Goal: Find contact information: Find contact information

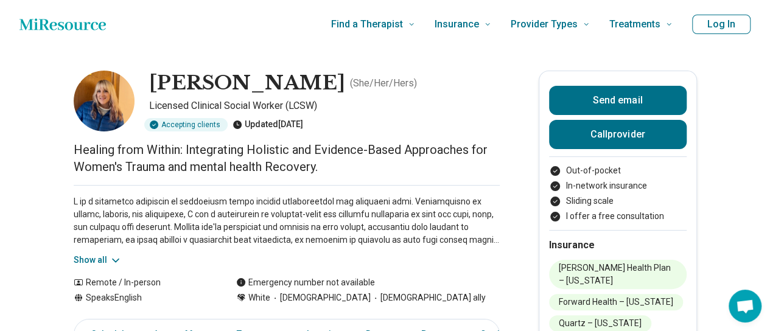
scroll to position [61, 0]
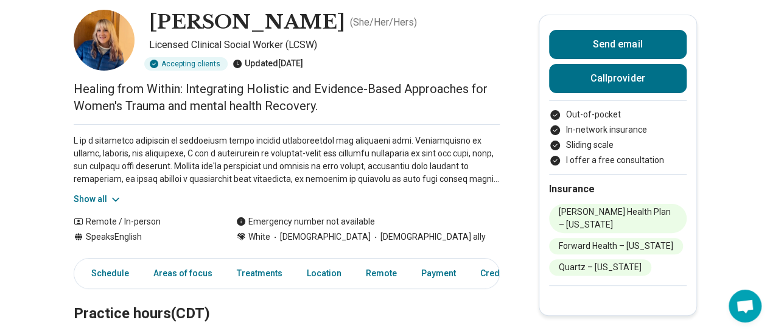
click at [86, 202] on button "Show all" at bounding box center [98, 199] width 48 height 13
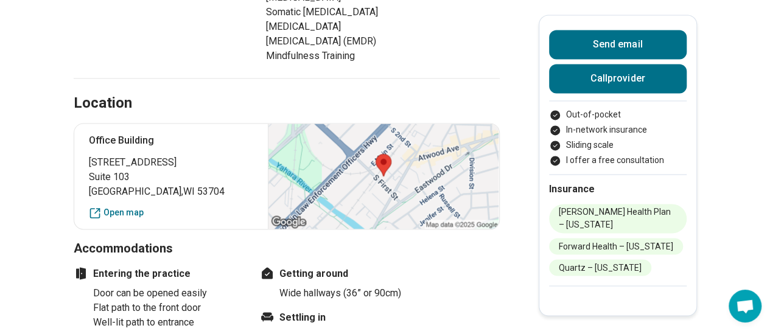
scroll to position [1096, 0]
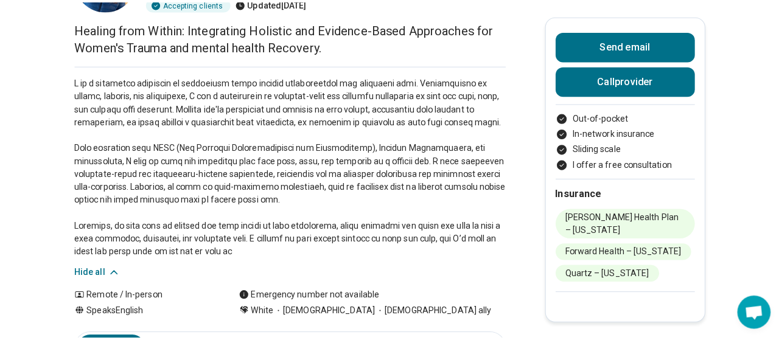
scroll to position [0, 0]
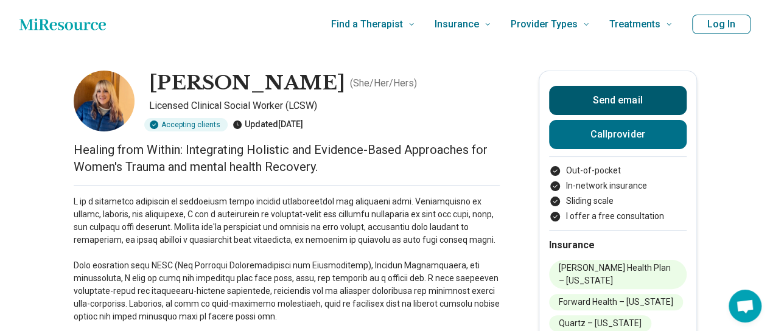
click at [664, 105] on button "Send email" at bounding box center [618, 100] width 138 height 29
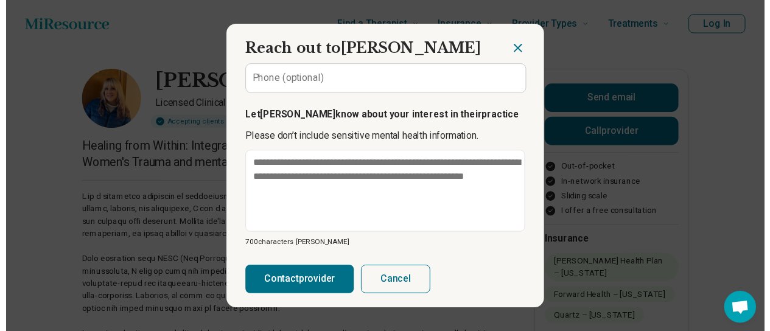
scroll to position [210, 0]
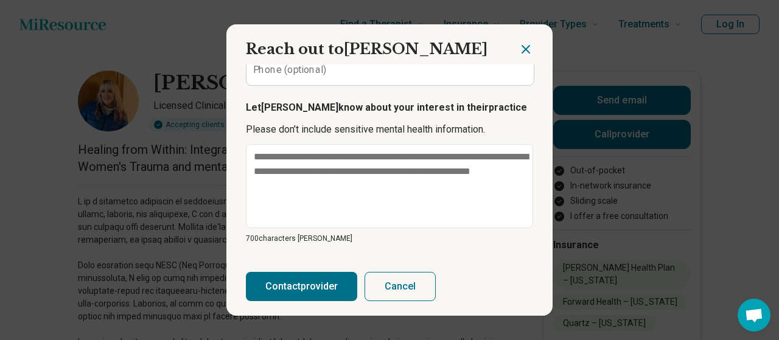
click at [531, 52] on div at bounding box center [536, 44] width 34 height 40
click at [523, 49] on icon "Close dialog" at bounding box center [526, 49] width 15 height 15
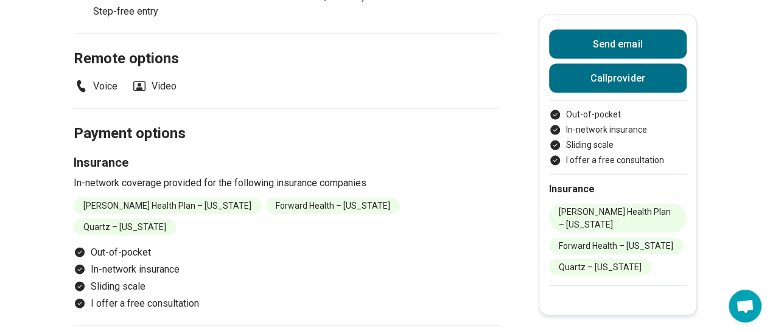
scroll to position [1339, 0]
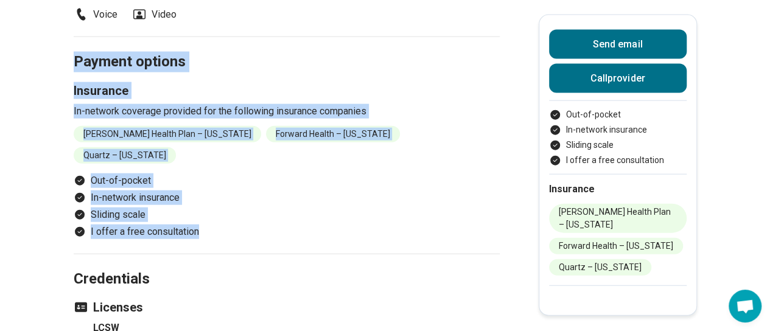
drag, startPoint x: 79, startPoint y: 74, endPoint x: 202, endPoint y: 226, distance: 195.2
click at [202, 226] on section "Payment options Insurance In-network coverage provided for the following insura…" at bounding box center [287, 145] width 426 height 217
copy section "Payment options Insurance In-network coverage provided for the following insura…"
click at [284, 240] on h2 "Credentials" at bounding box center [287, 265] width 426 height 50
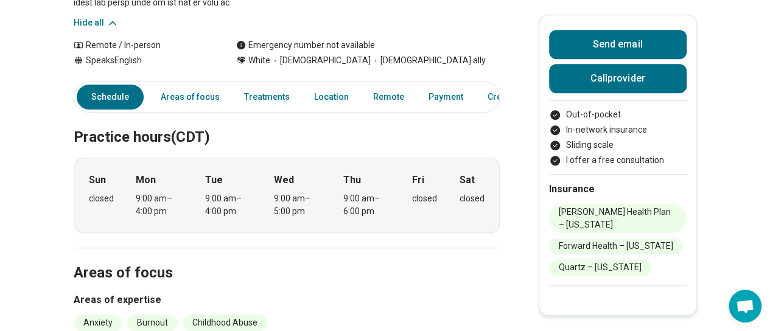
scroll to position [487, 0]
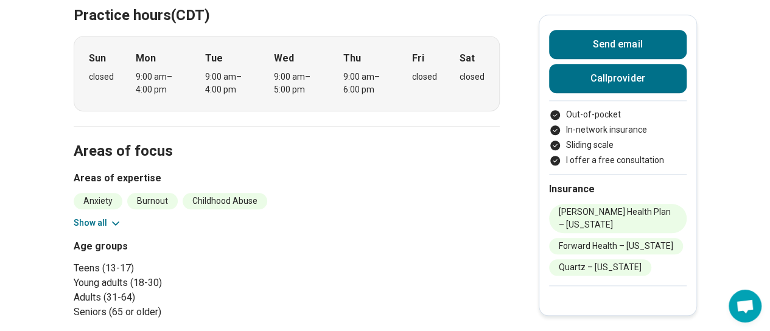
click at [103, 224] on button "Show all" at bounding box center [98, 223] width 48 height 13
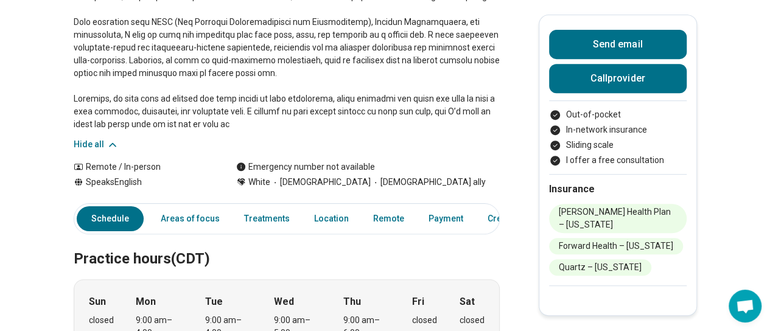
scroll to position [365, 0]
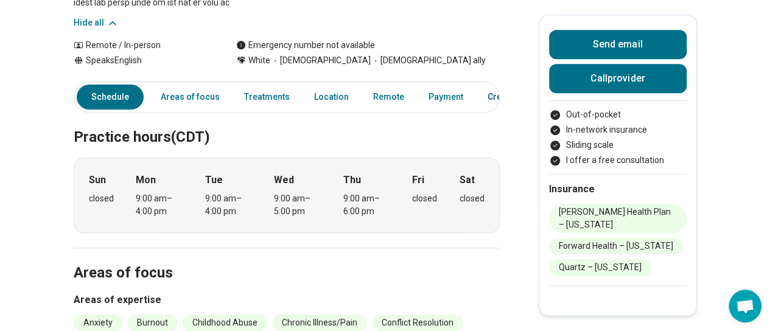
click at [490, 103] on link "Credentials" at bounding box center [510, 97] width 61 height 25
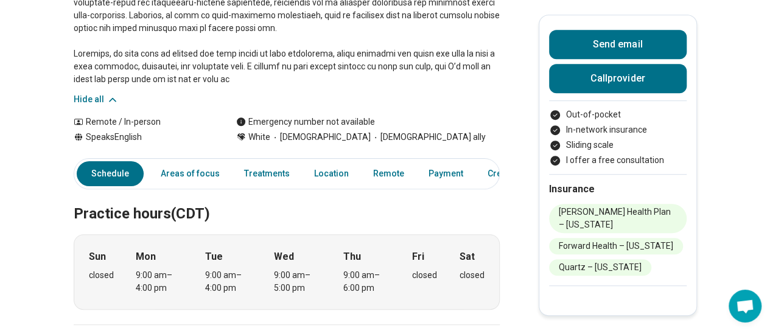
scroll to position [233, 0]
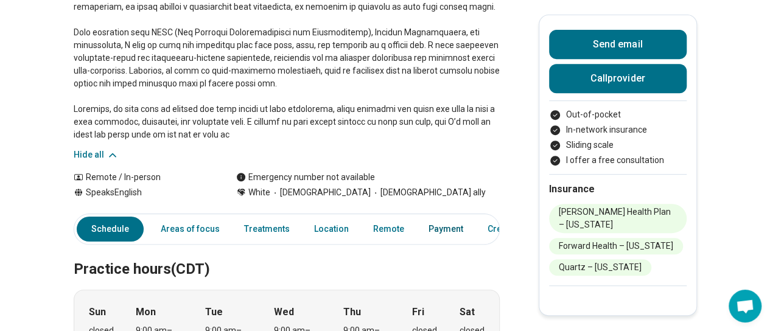
click at [440, 233] on link "Payment" at bounding box center [445, 229] width 49 height 25
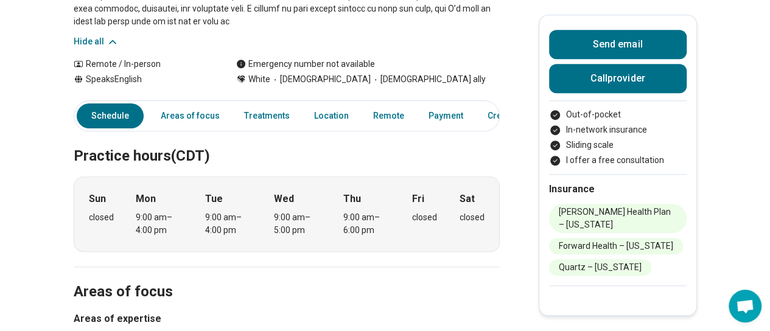
scroll to position [365, 0]
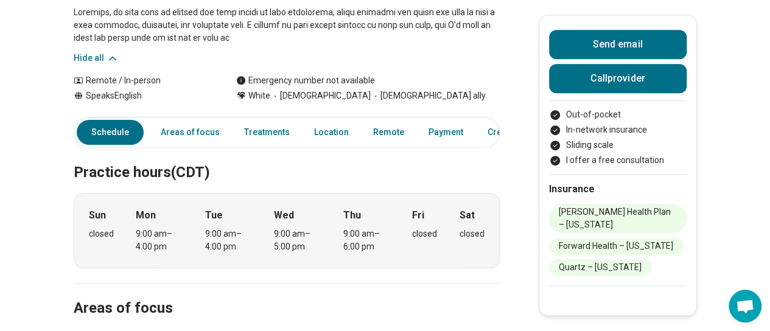
scroll to position [304, 0]
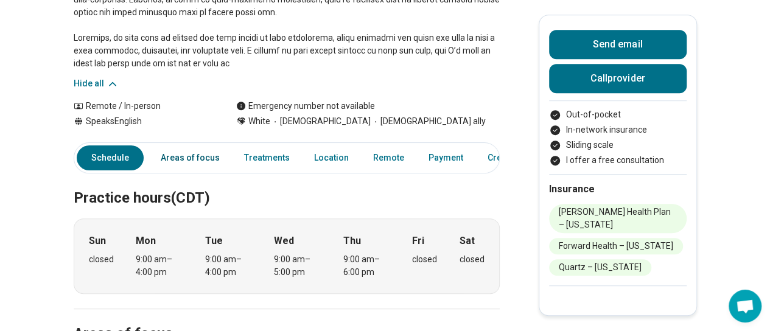
click at [210, 161] on link "Areas of focus" at bounding box center [190, 157] width 74 height 25
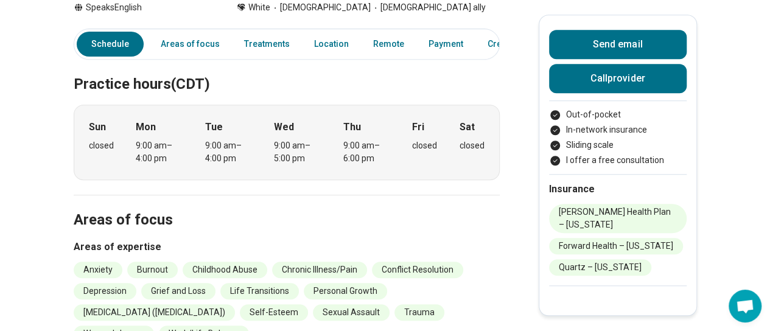
scroll to position [415, 0]
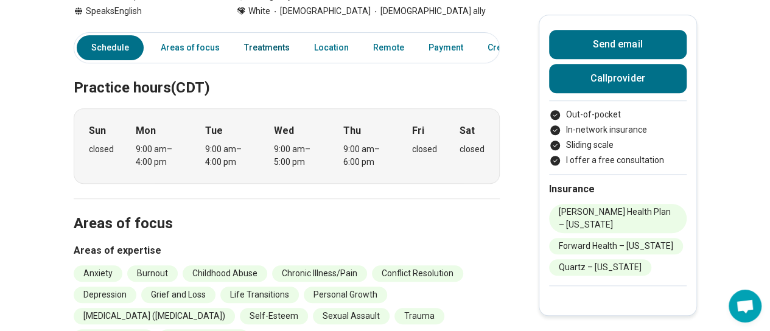
click at [274, 51] on link "Treatments" at bounding box center [267, 47] width 60 height 25
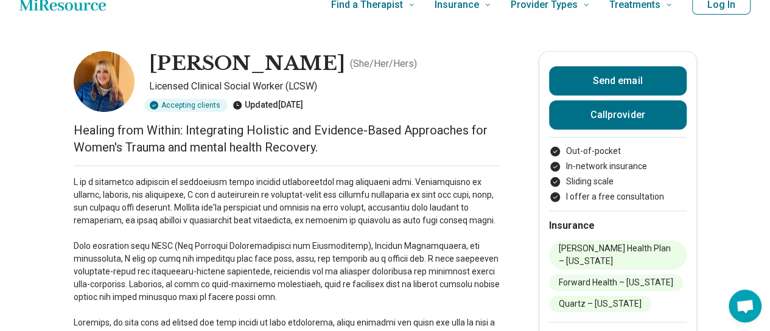
scroll to position [17, 0]
